Goal: Communication & Community: Ask a question

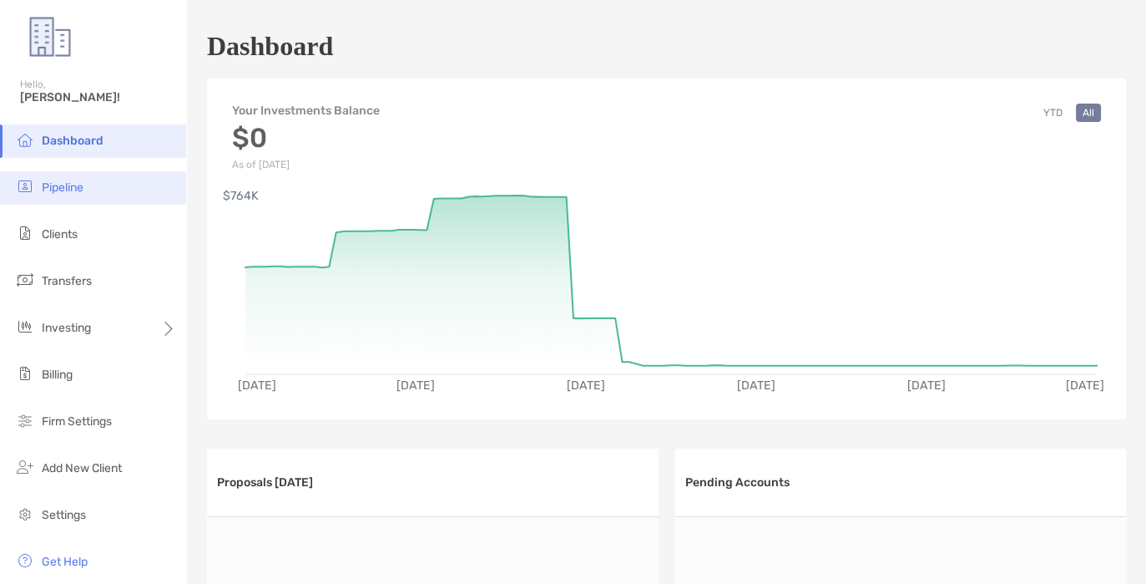
click at [67, 179] on li "Pipeline" at bounding box center [93, 187] width 186 height 33
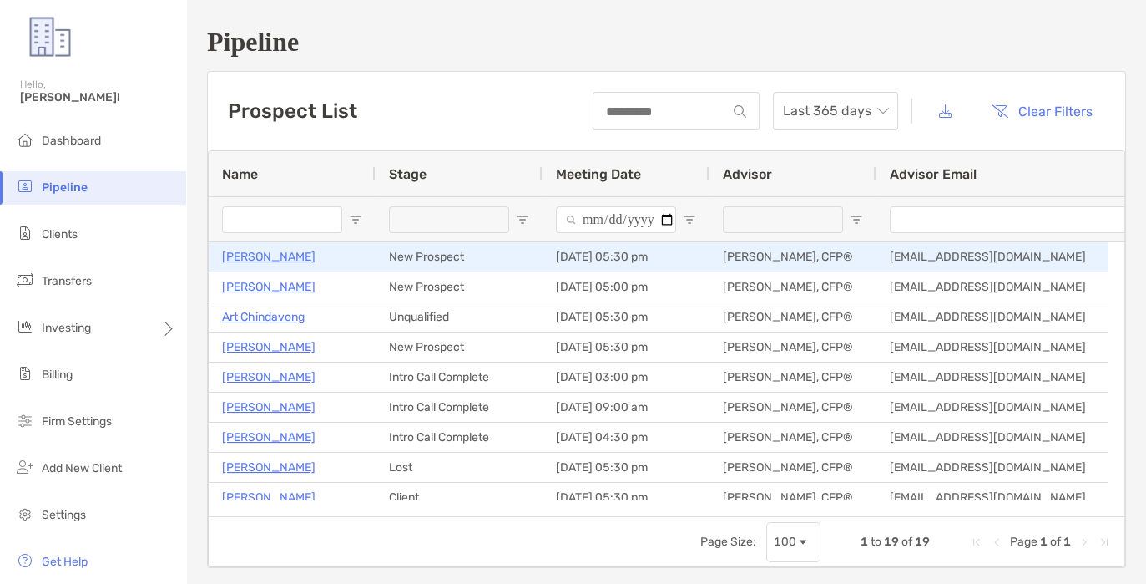
click at [247, 247] on p "[PERSON_NAME]" at bounding box center [269, 256] width 94 height 21
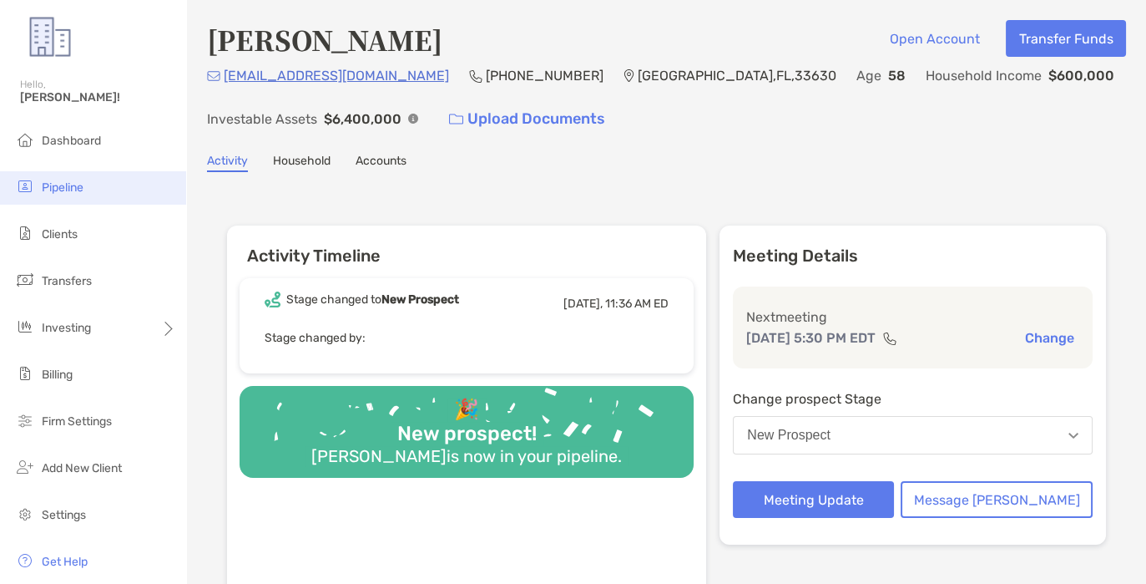
click at [60, 183] on span "Pipeline" at bounding box center [63, 187] width 42 height 14
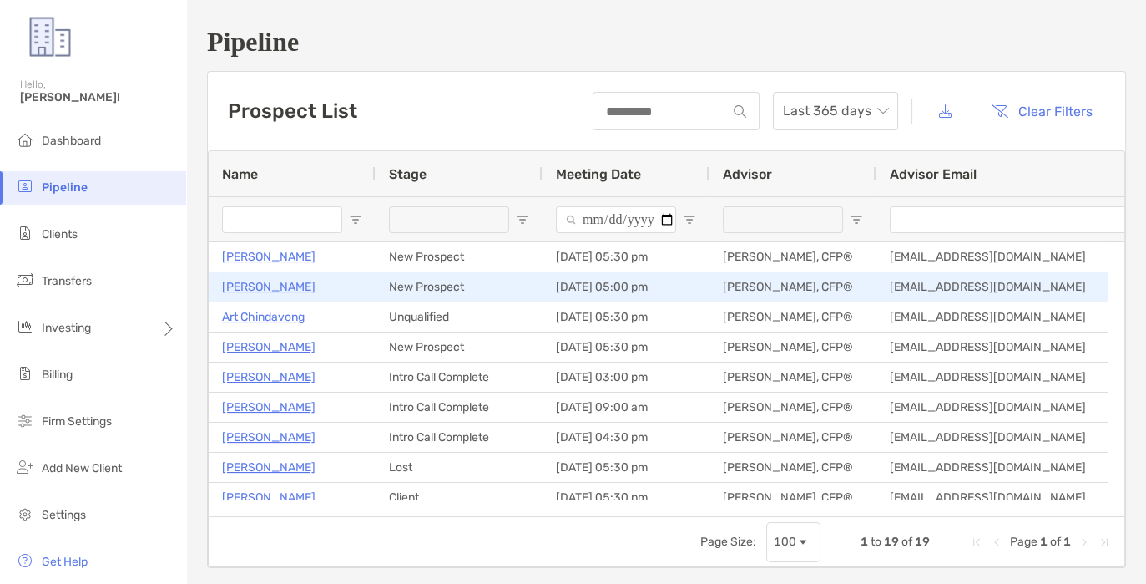
click at [250, 285] on p "[PERSON_NAME]" at bounding box center [269, 286] width 94 height 21
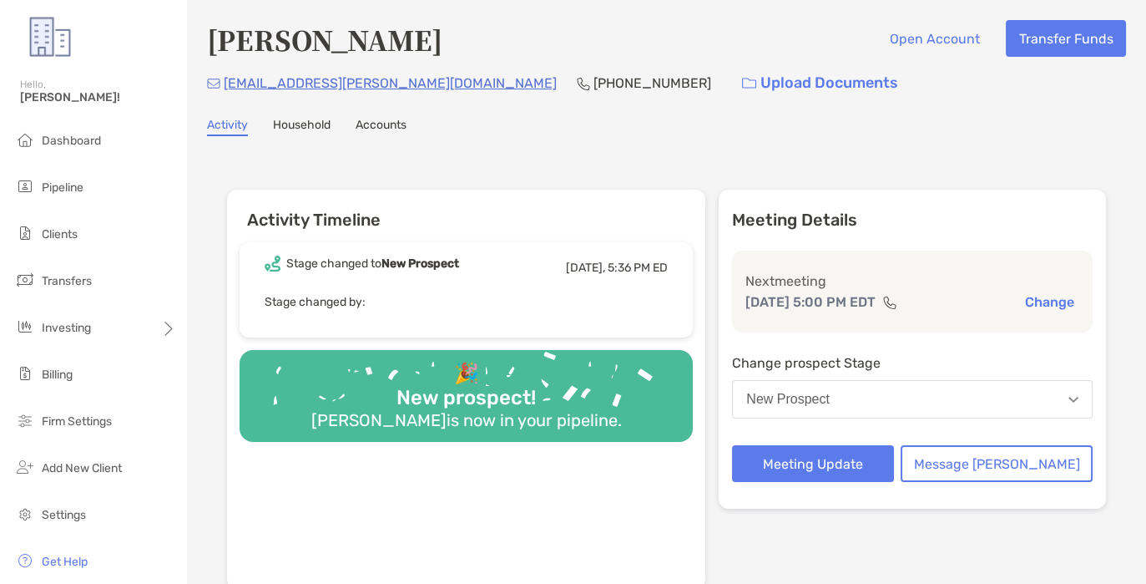
click at [306, 116] on div "Todd Proctor Open Account Transfer Funds ctodd.proctor@gmail.com (765) 715-0961…" at bounding box center [666, 325] width 959 height 650
click at [304, 120] on link "Household" at bounding box center [302, 127] width 58 height 18
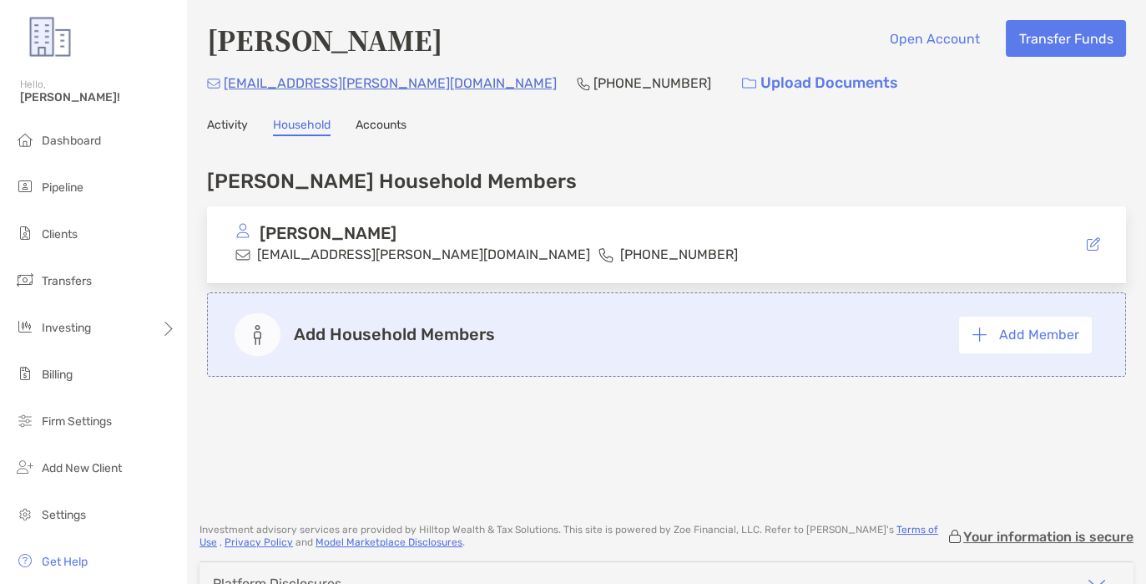
click at [379, 129] on link "Accounts" at bounding box center [381, 127] width 51 height 18
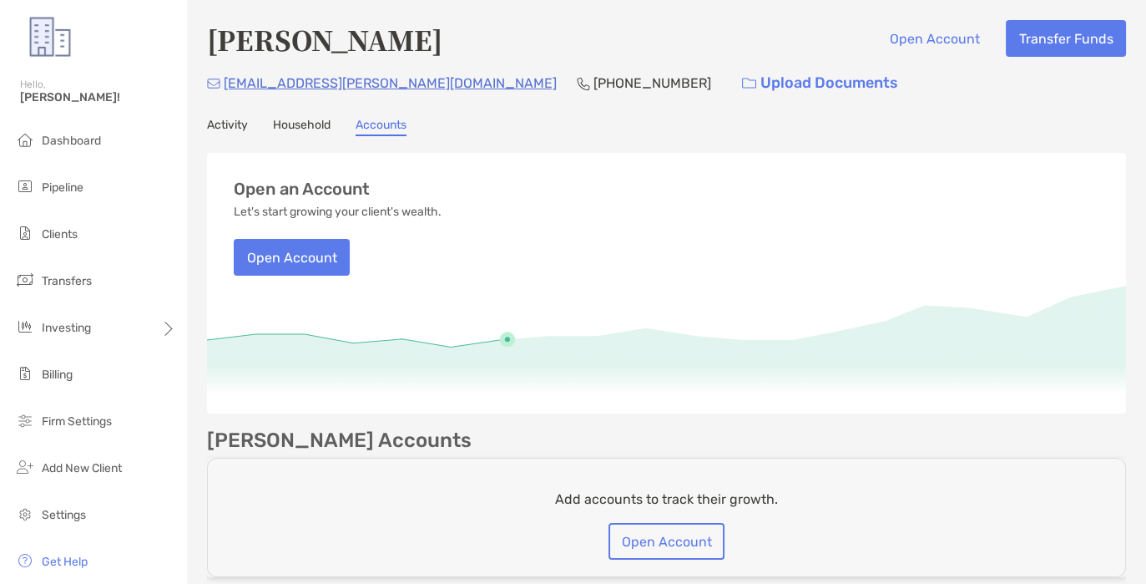
click at [222, 119] on link "Activity" at bounding box center [227, 127] width 41 height 18
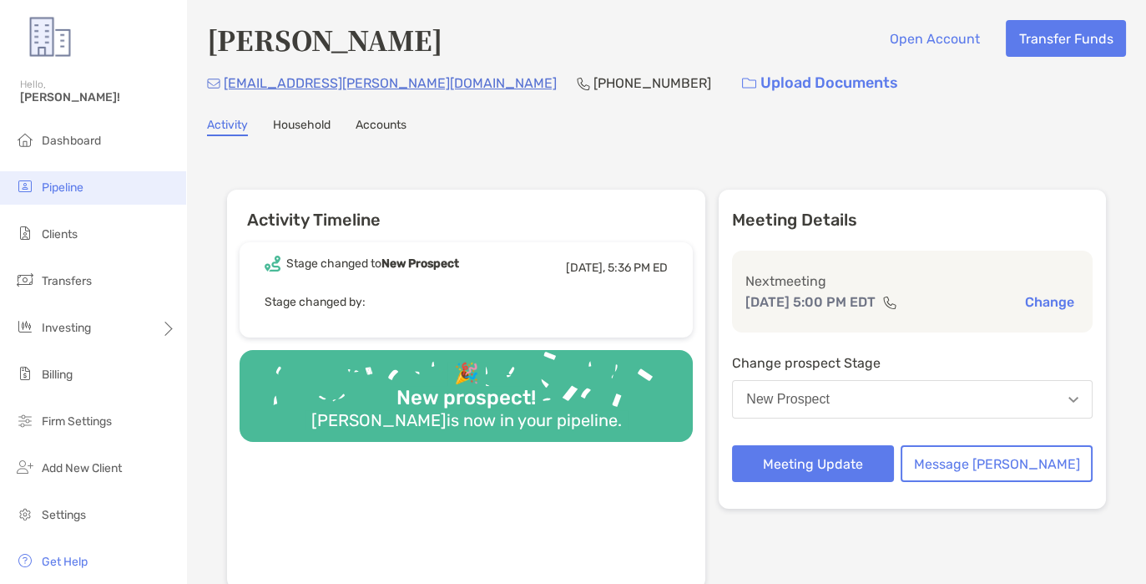
click at [57, 185] on span "Pipeline" at bounding box center [63, 187] width 42 height 14
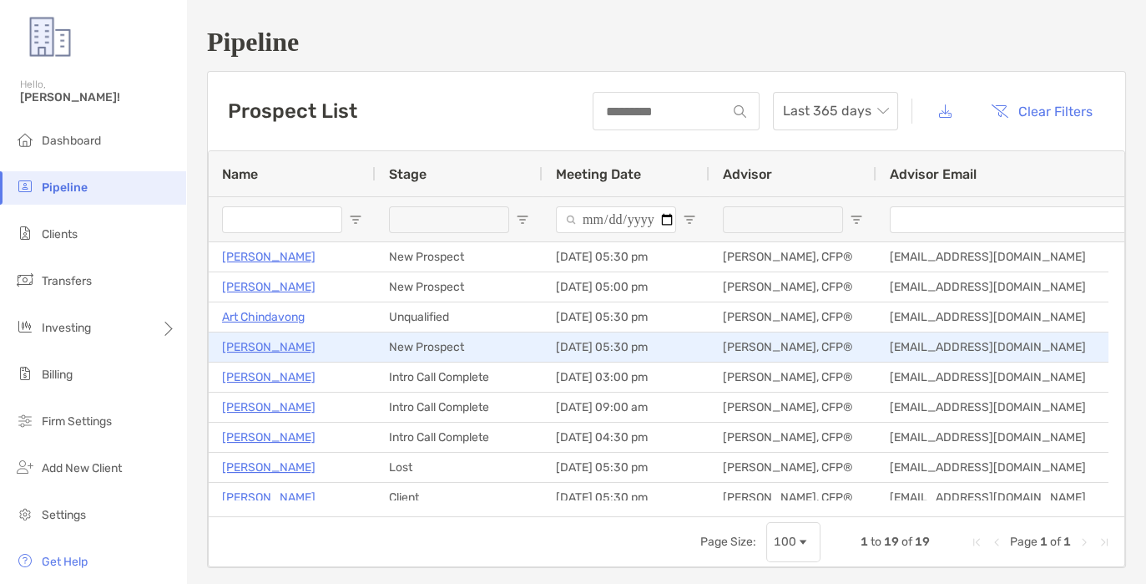
click at [266, 346] on p "[PERSON_NAME]" at bounding box center [269, 346] width 94 height 21
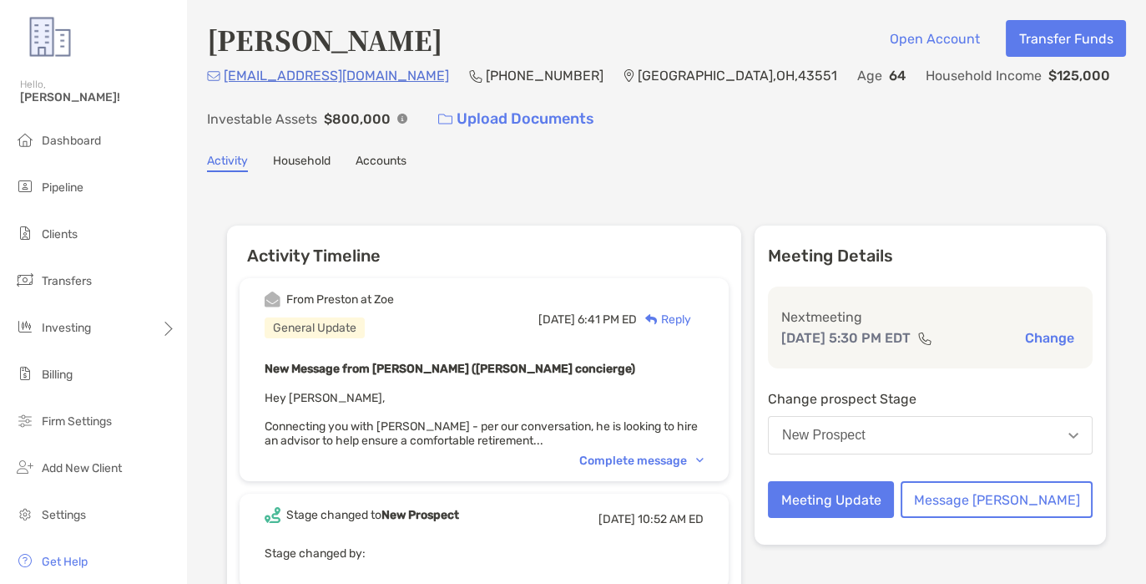
click at [674, 453] on div "Complete message" at bounding box center [641, 460] width 124 height 14
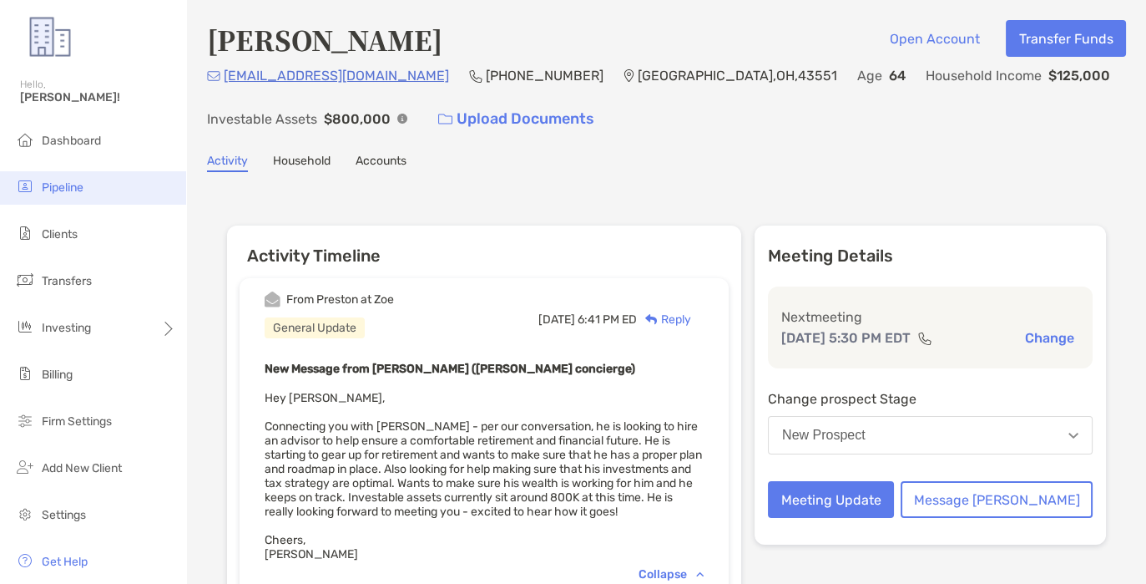
click at [62, 189] on span "Pipeline" at bounding box center [63, 187] width 42 height 14
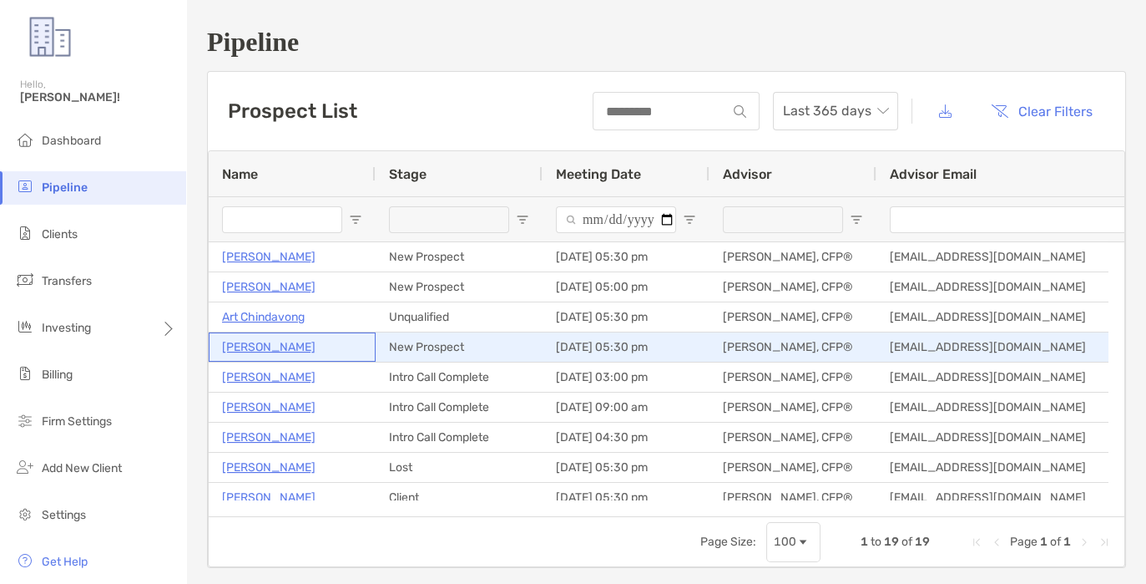
click at [277, 346] on p "Larry Calvelage" at bounding box center [269, 346] width 94 height 21
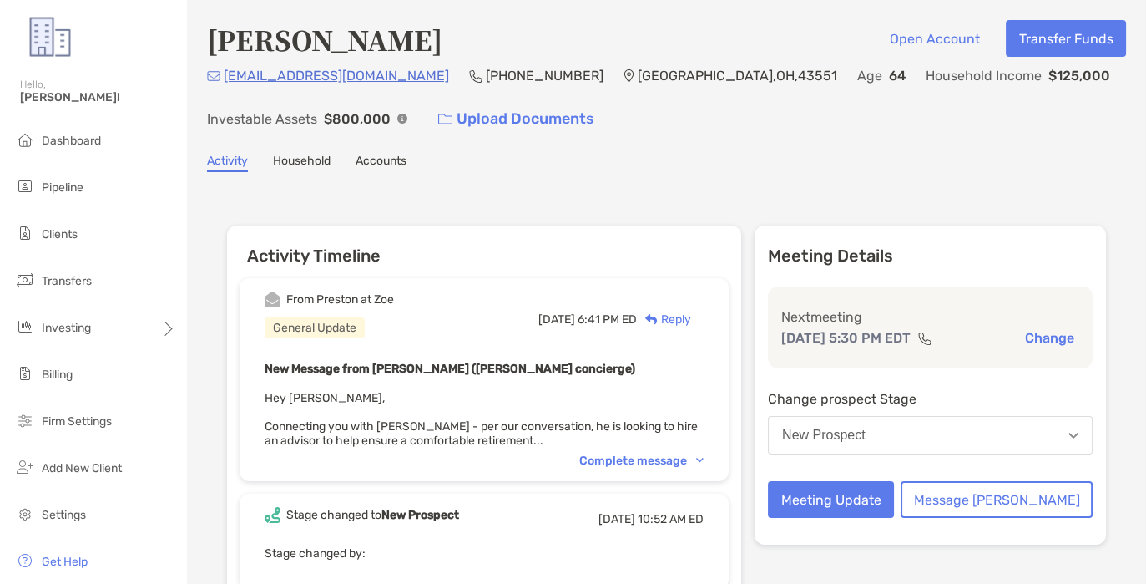
click at [662, 458] on div "Complete message" at bounding box center [641, 460] width 124 height 14
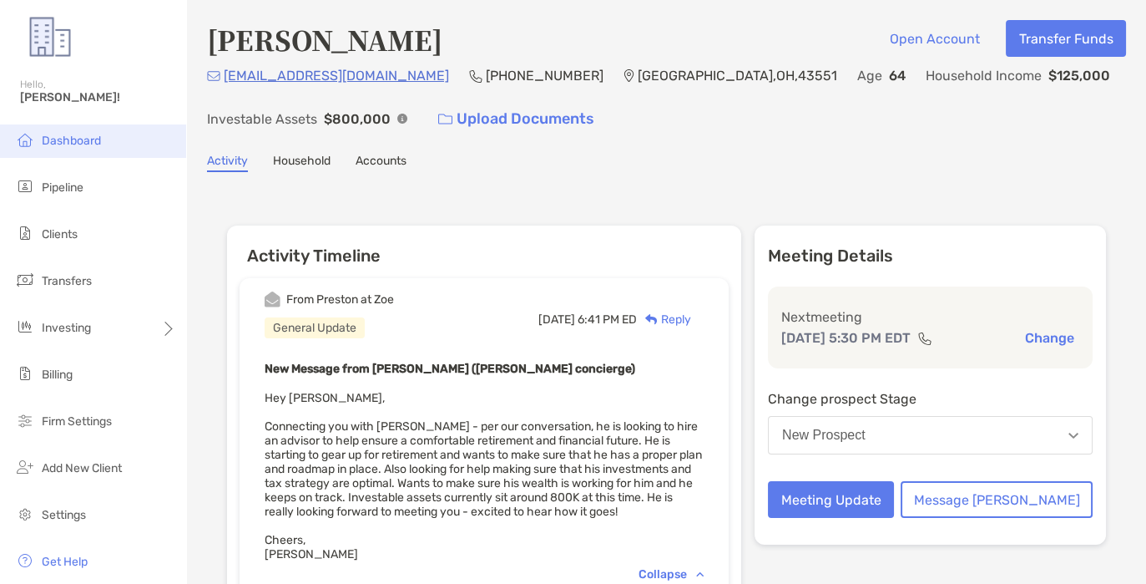
click at [61, 139] on span "Dashboard" at bounding box center [71, 141] width 59 height 14
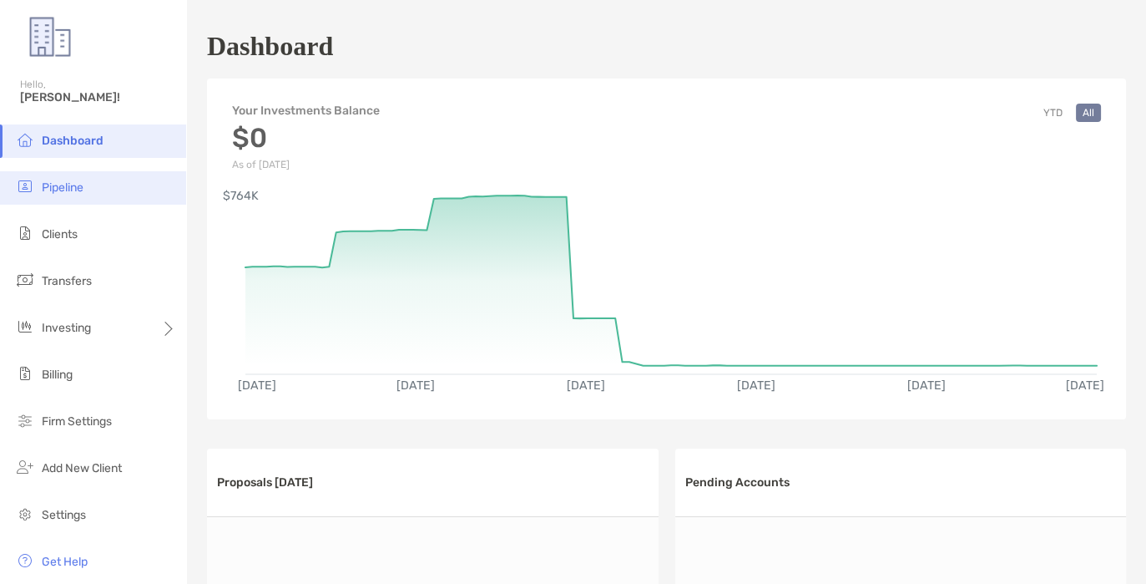
click at [53, 187] on span "Pipeline" at bounding box center [63, 187] width 42 height 14
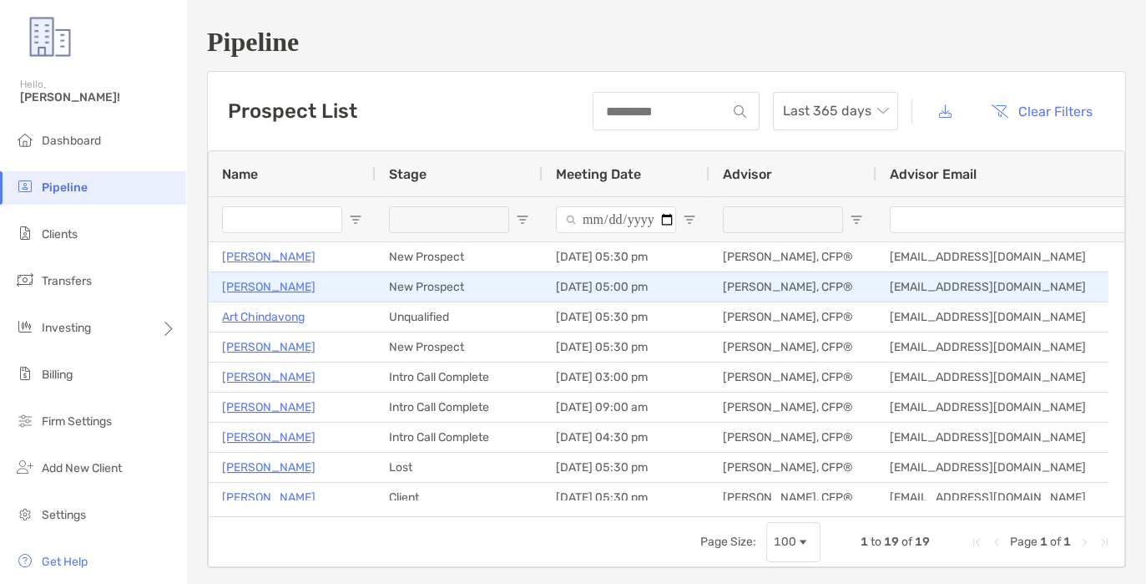
click at [255, 291] on p "[PERSON_NAME]" at bounding box center [269, 286] width 94 height 21
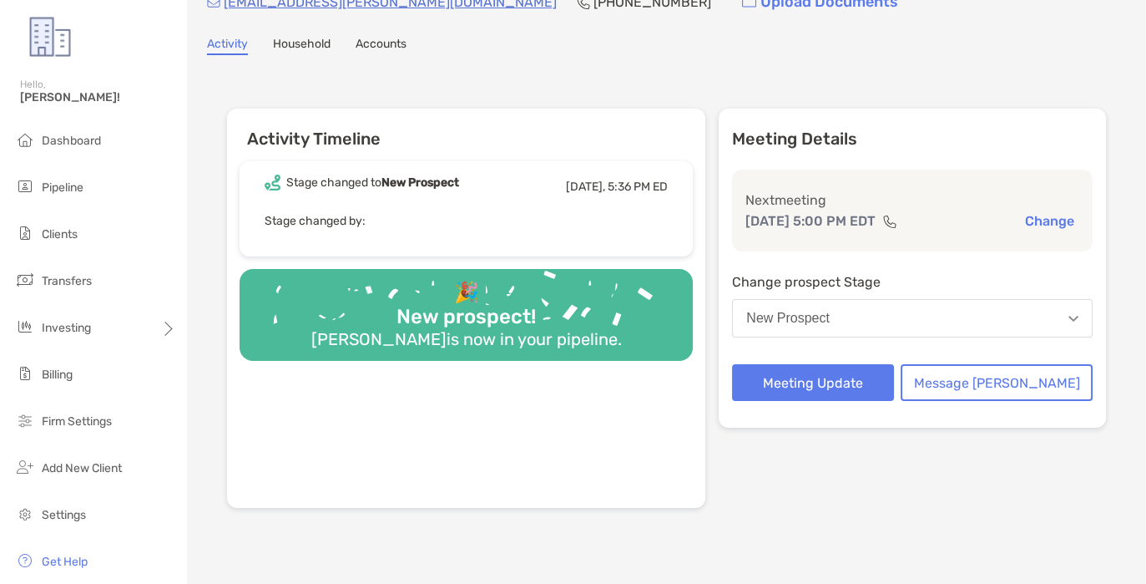
scroll to position [104, 0]
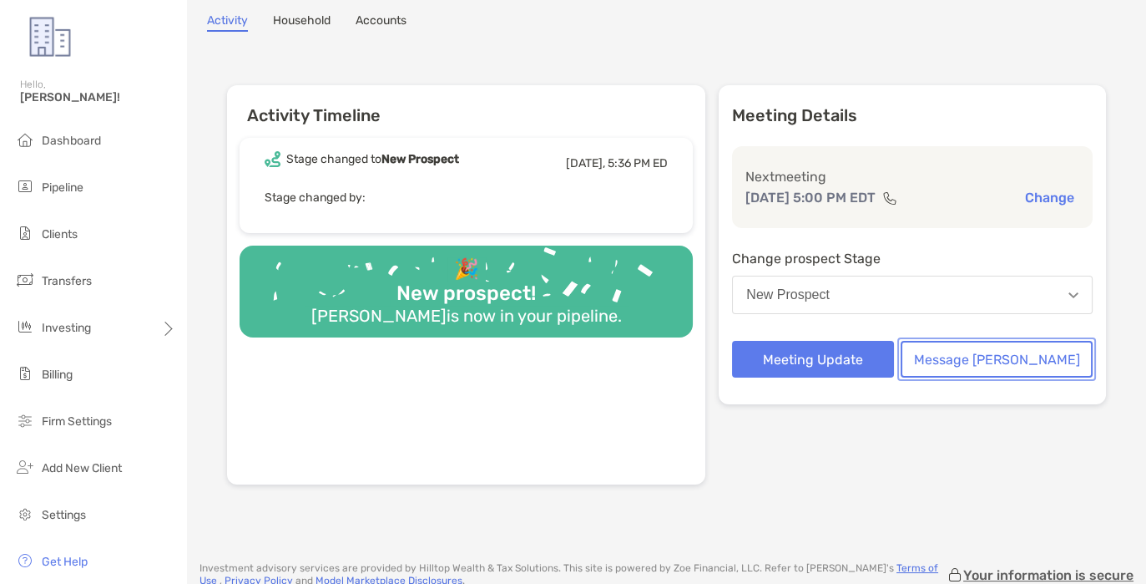
click at [1000, 362] on button "Message [PERSON_NAME]" at bounding box center [997, 359] width 192 height 37
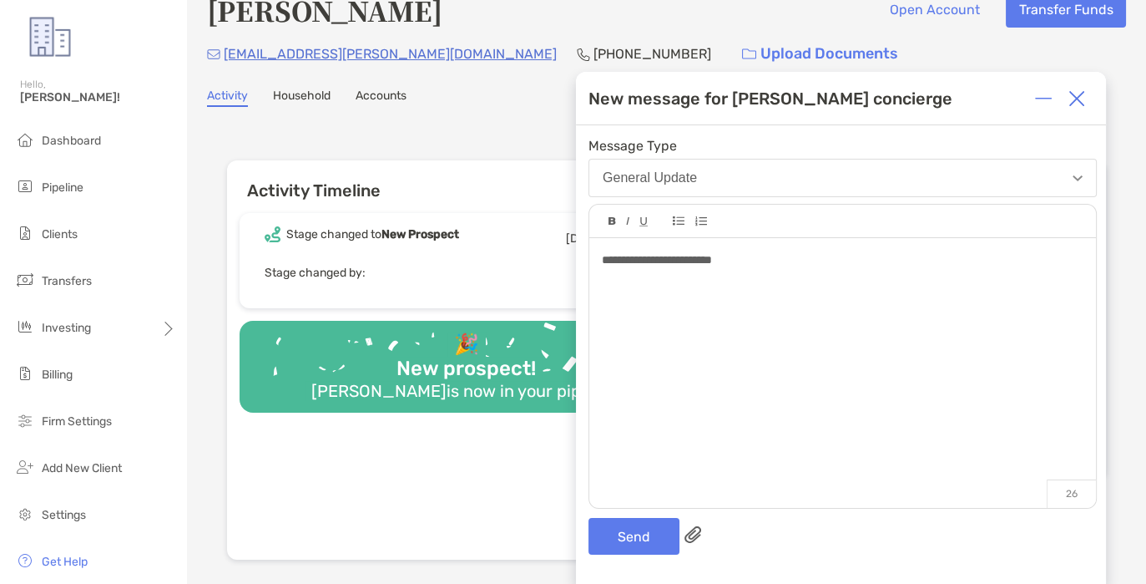
scroll to position [0, 0]
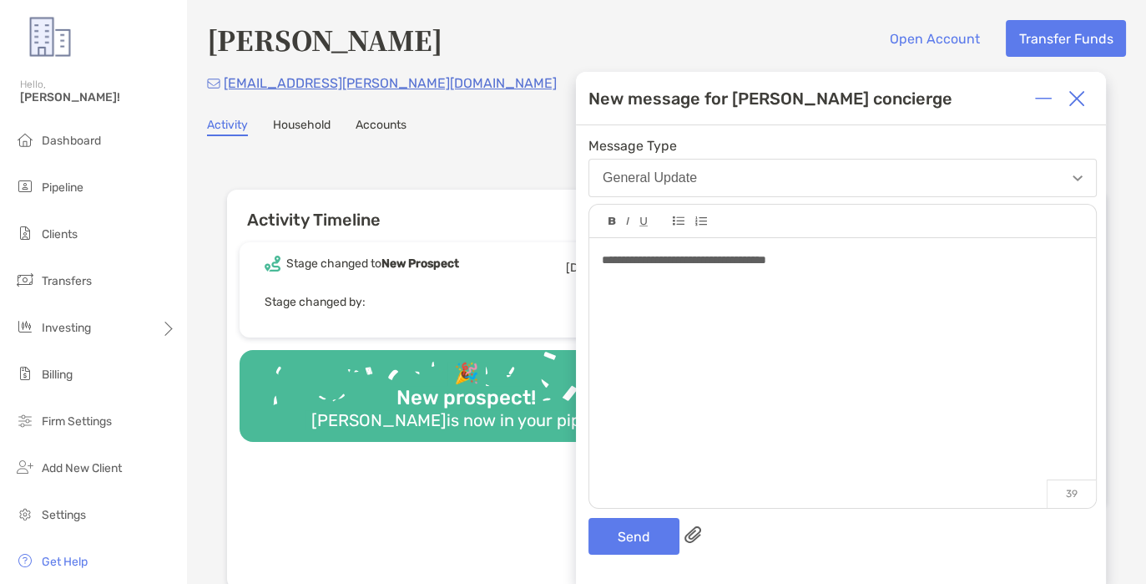
click at [786, 253] on div "**********" at bounding box center [842, 260] width 481 height 18
click at [628, 532] on button "Send" at bounding box center [634, 536] width 91 height 37
